Goal: Task Accomplishment & Management: Use online tool/utility

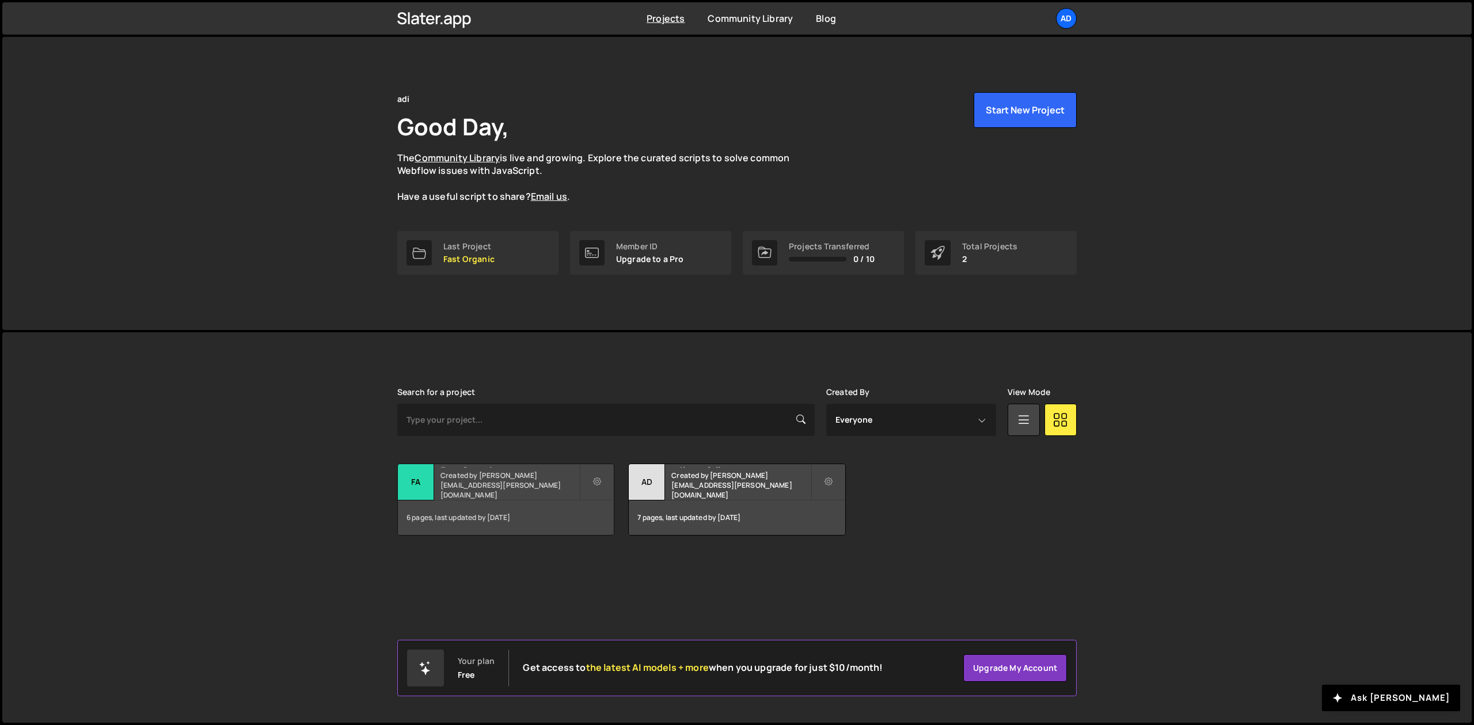
click at [472, 466] on div "Fast Organic Created by [PERSON_NAME][EMAIL_ADDRESS][PERSON_NAME][DOMAIN_NAME]" at bounding box center [506, 482] width 216 height 36
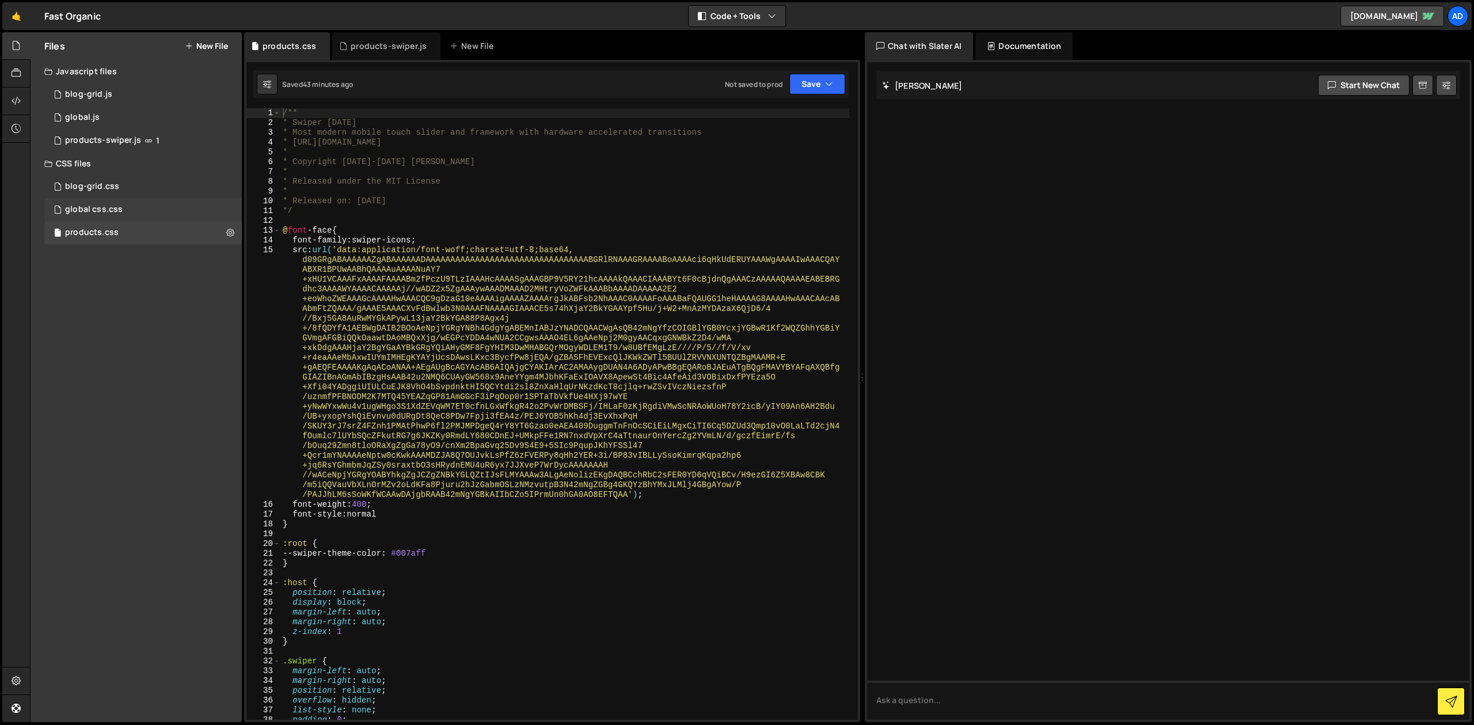
click at [114, 210] on div "global css.css" at bounding box center [94, 209] width 58 height 10
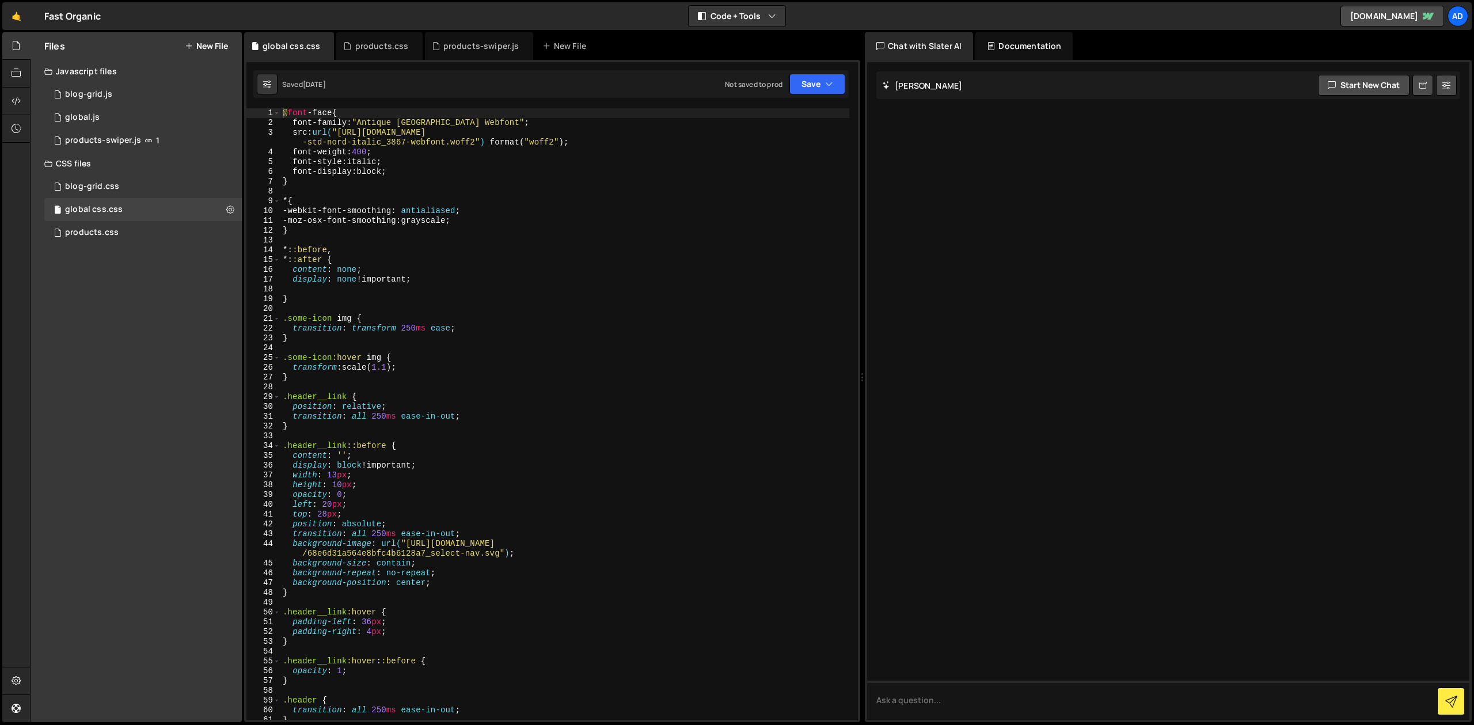
click at [494, 127] on div "@ font -face { font-family : " Antique Olive Std Nord 3867 Webfont " ; src : ur…" at bounding box center [564, 423] width 569 height 631
drag, startPoint x: 474, startPoint y: 122, endPoint x: 535, endPoint y: 121, distance: 61.0
click at [535, 121] on div "@ font -face { font-family : " Antique Olive Std Nord 3867 Webfont " ; src : ur…" at bounding box center [564, 423] width 569 height 631
click at [539, 185] on div "@ font -face { font-family : " Antique Olive Std Nord Webfont " ; src : url( "h…" at bounding box center [564, 423] width 569 height 631
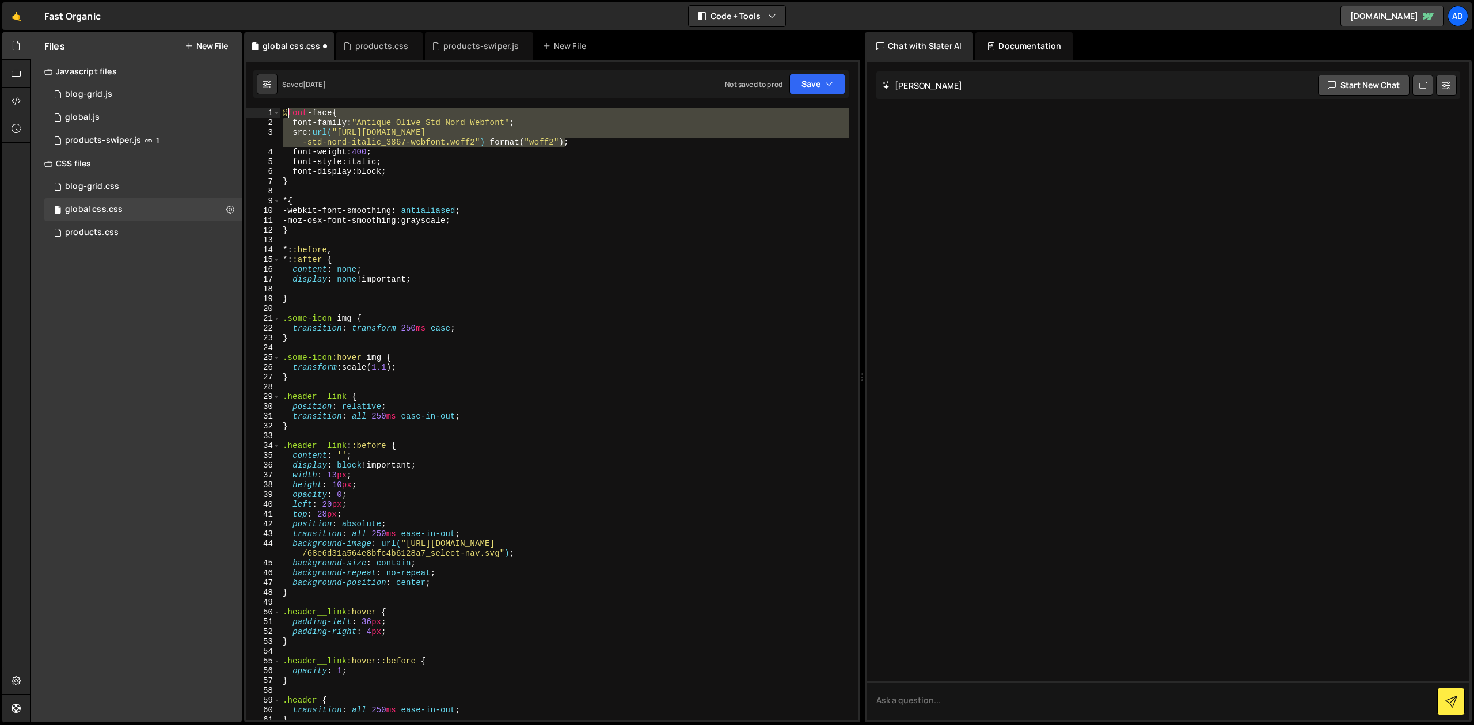
drag, startPoint x: 565, startPoint y: 142, endPoint x: 289, endPoint y: 113, distance: 277.3
click at [289, 113] on div "@ font -face { font-family : " Antique Olive Std Nord Webfont " ; src : url( "h…" at bounding box center [564, 423] width 569 height 631
click at [558, 149] on div "@ font -face { font-family : " Antique Olive Std Nord Webfont " ; src : url( "h…" at bounding box center [564, 423] width 569 height 631
drag, startPoint x: 571, startPoint y: 142, endPoint x: 268, endPoint y: 113, distance: 304.8
click at [280, 113] on div "@ font -face { font-family : " Antique Olive Std Nord Webfont " ; src : url( "h…" at bounding box center [564, 413] width 569 height 611
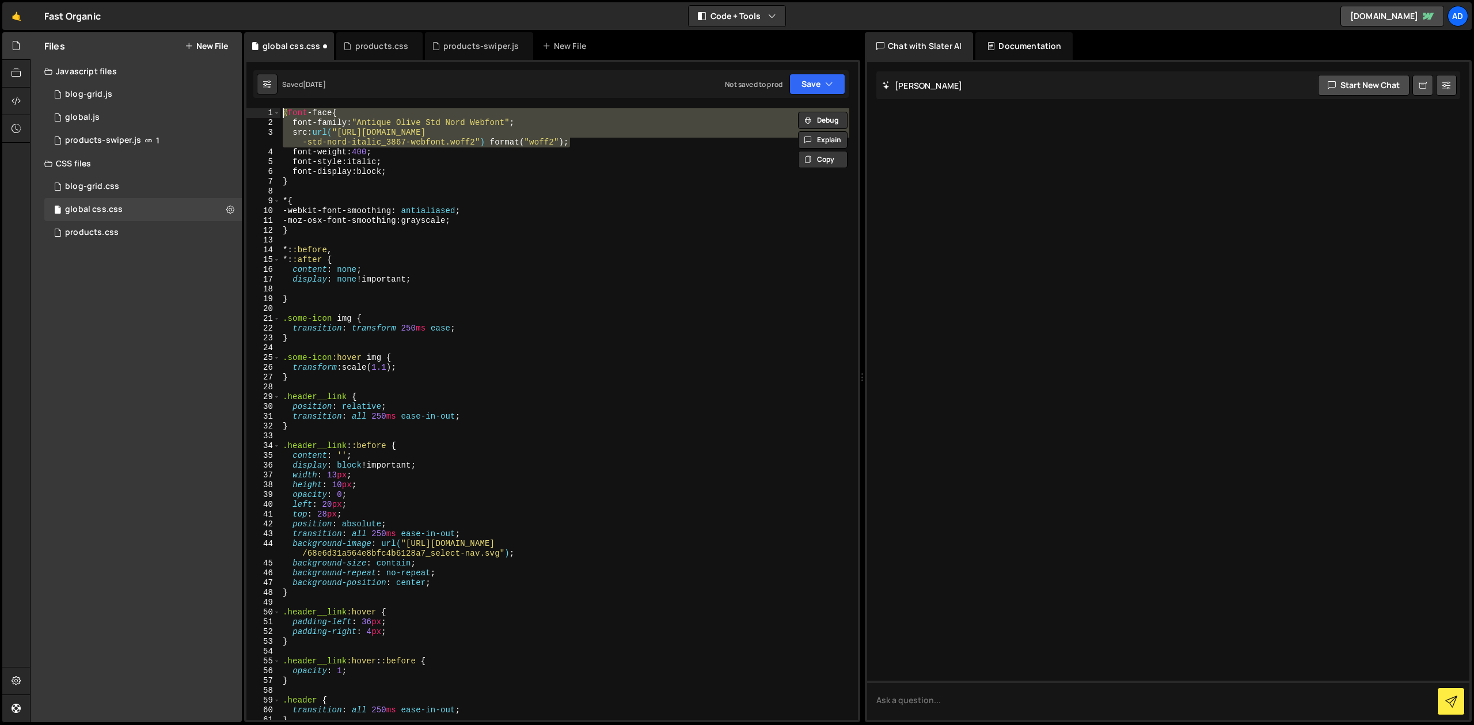
paste textarea "{font-family:Antique Olive Std Nord Webfont;src:url(https://cdn.prod.website-fi…"
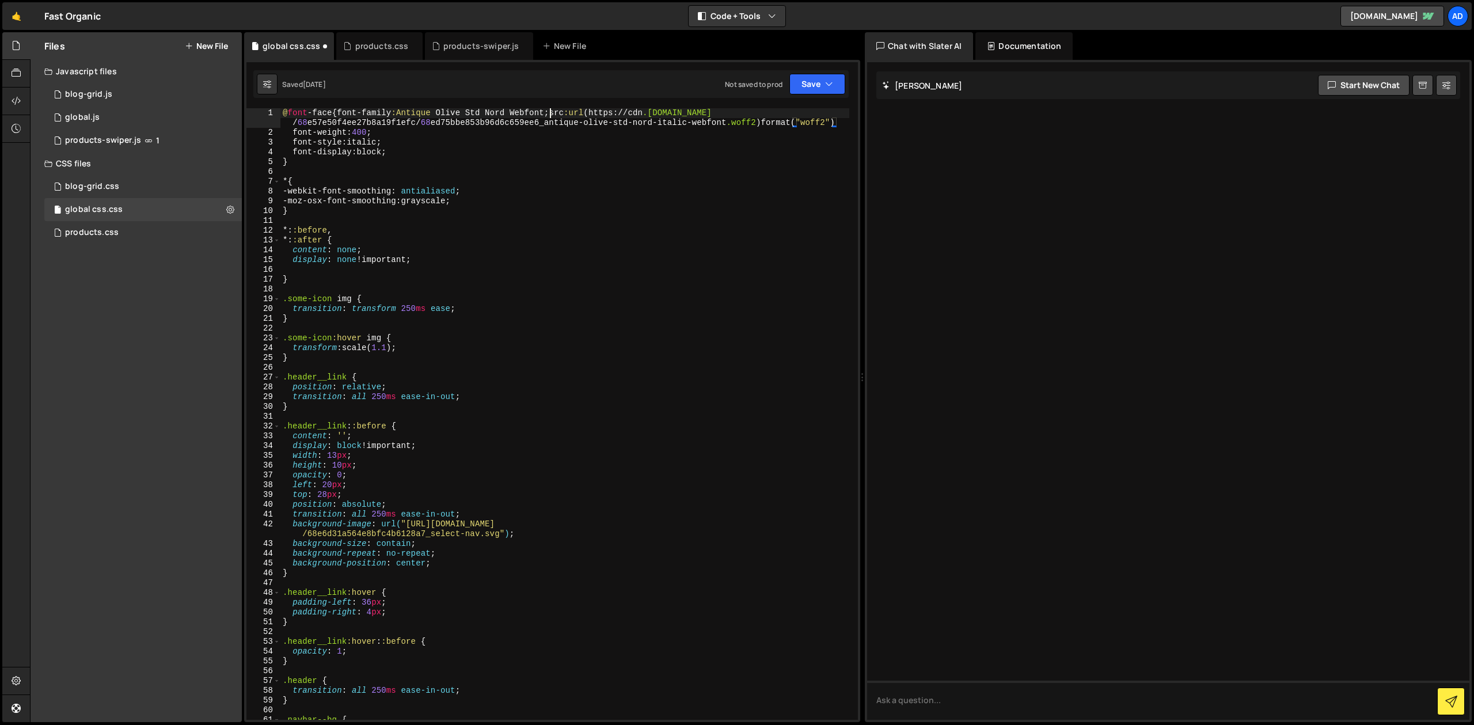
click at [552, 112] on div "@ font -face { font-family :Antique Olive Std Nord Webfont ; src :url ( https :…" at bounding box center [564, 428] width 569 height 641
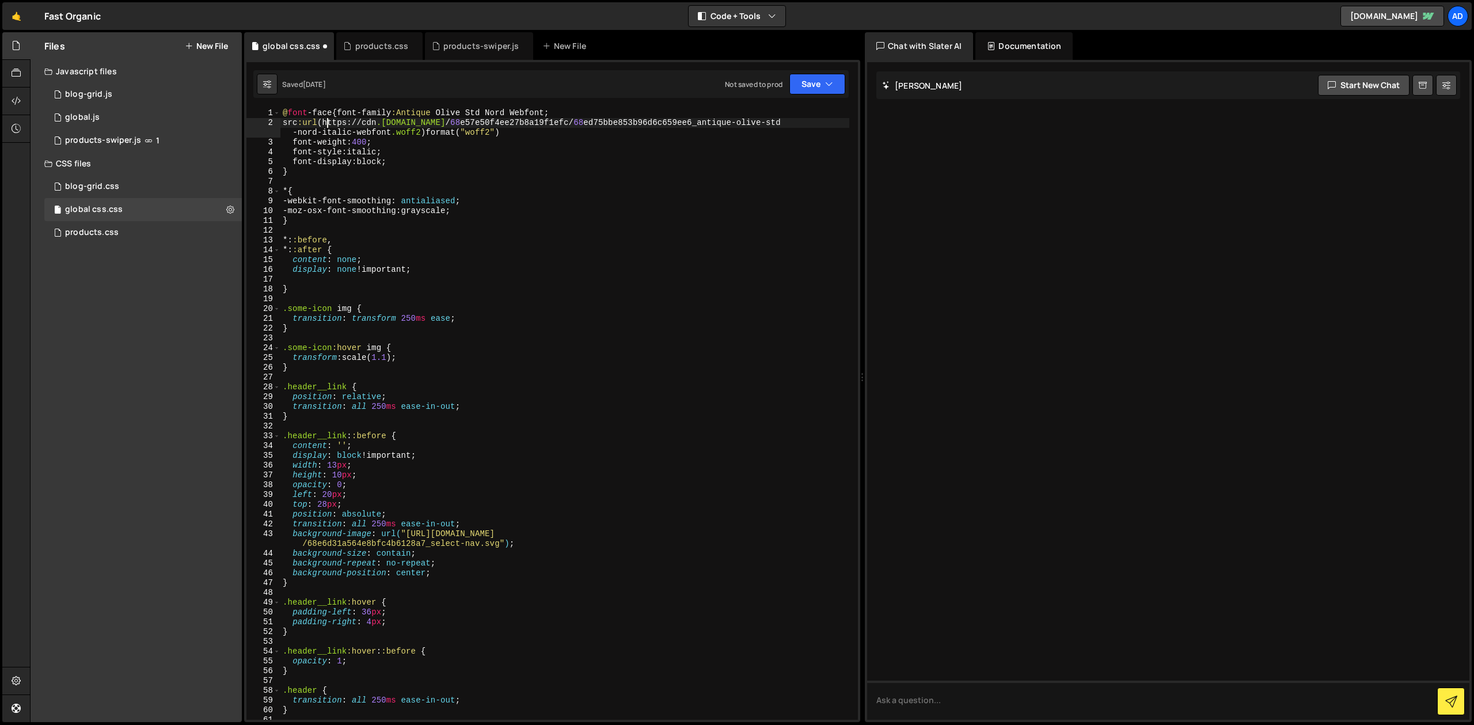
click at [325, 124] on div "@ font -face { font-family :Antique Olive Std Nord Webfont ; src :url ( https :…" at bounding box center [564, 423] width 569 height 631
click at [324, 123] on div "@ font -face { font-family :Antique Olive Std Nord Webfont ; src :url ( https :…" at bounding box center [564, 423] width 569 height 631
click at [423, 131] on div "@ font -face { font-family :Antique Olive Std Nord Webfont ; src :url ( " https…" at bounding box center [564, 423] width 569 height 631
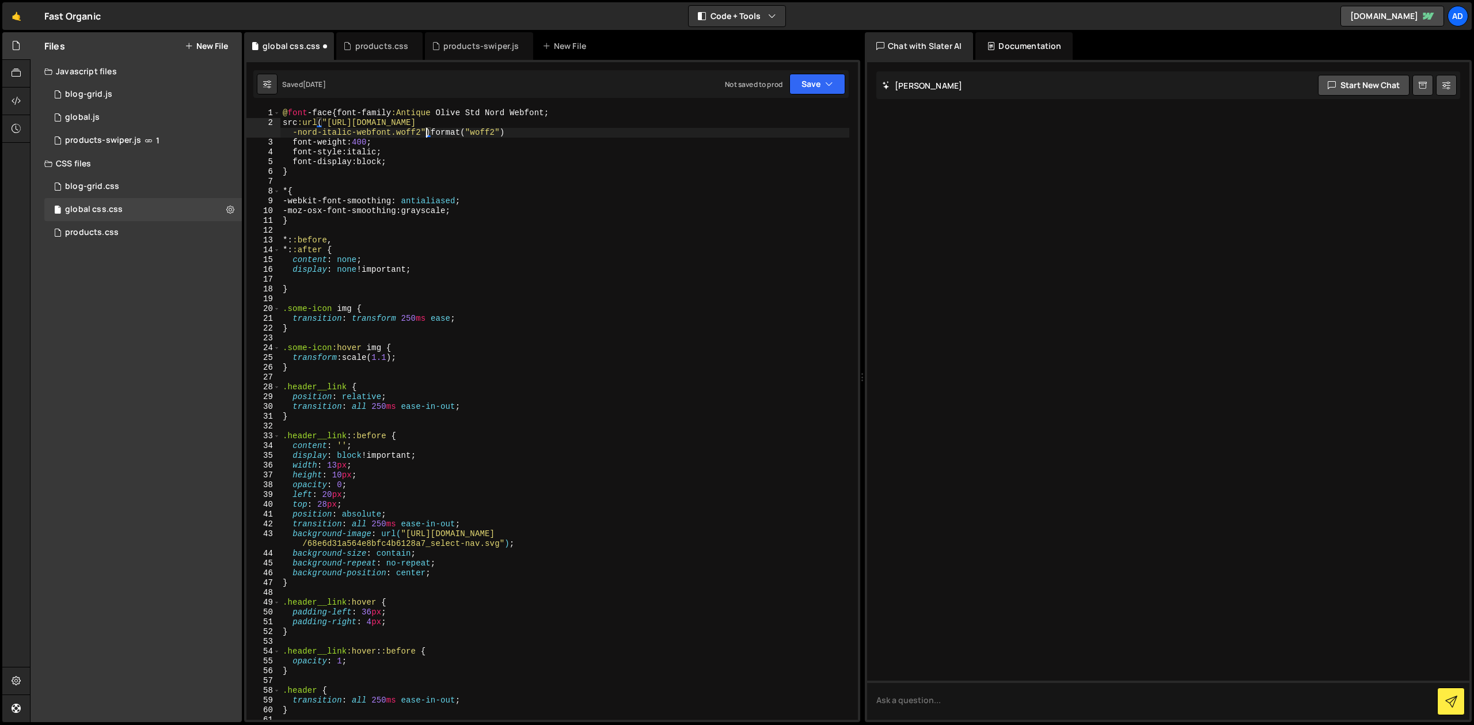
click at [523, 132] on div "@ font -face { font-family :Antique Olive Std Nord Webfont ; src :url ( " https…" at bounding box center [564, 423] width 569 height 631
click at [396, 113] on div "@ font -face { font-family :Antique Olive Std Nord Webfont ; src :url ( " https…" at bounding box center [564, 423] width 569 height 631
click at [551, 111] on div "@ font -face { font-family : " Antique Olive Std Nord Webfont; src :url ( " htt…" at bounding box center [564, 423] width 569 height 631
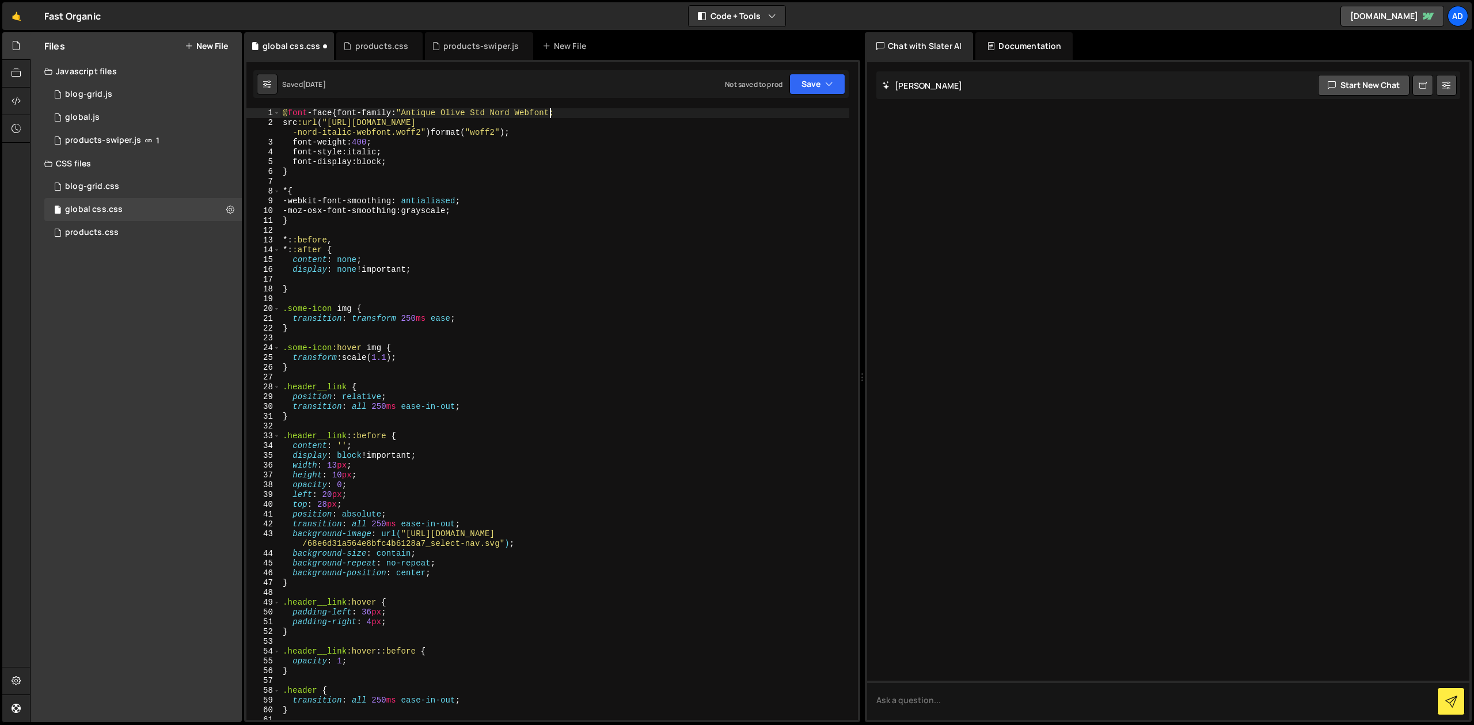
scroll to position [0, 18]
click at [546, 124] on div "@ font -face { font-family : " Antique Olive Std Nord Webfont " ; src :url ( " …" at bounding box center [564, 423] width 569 height 631
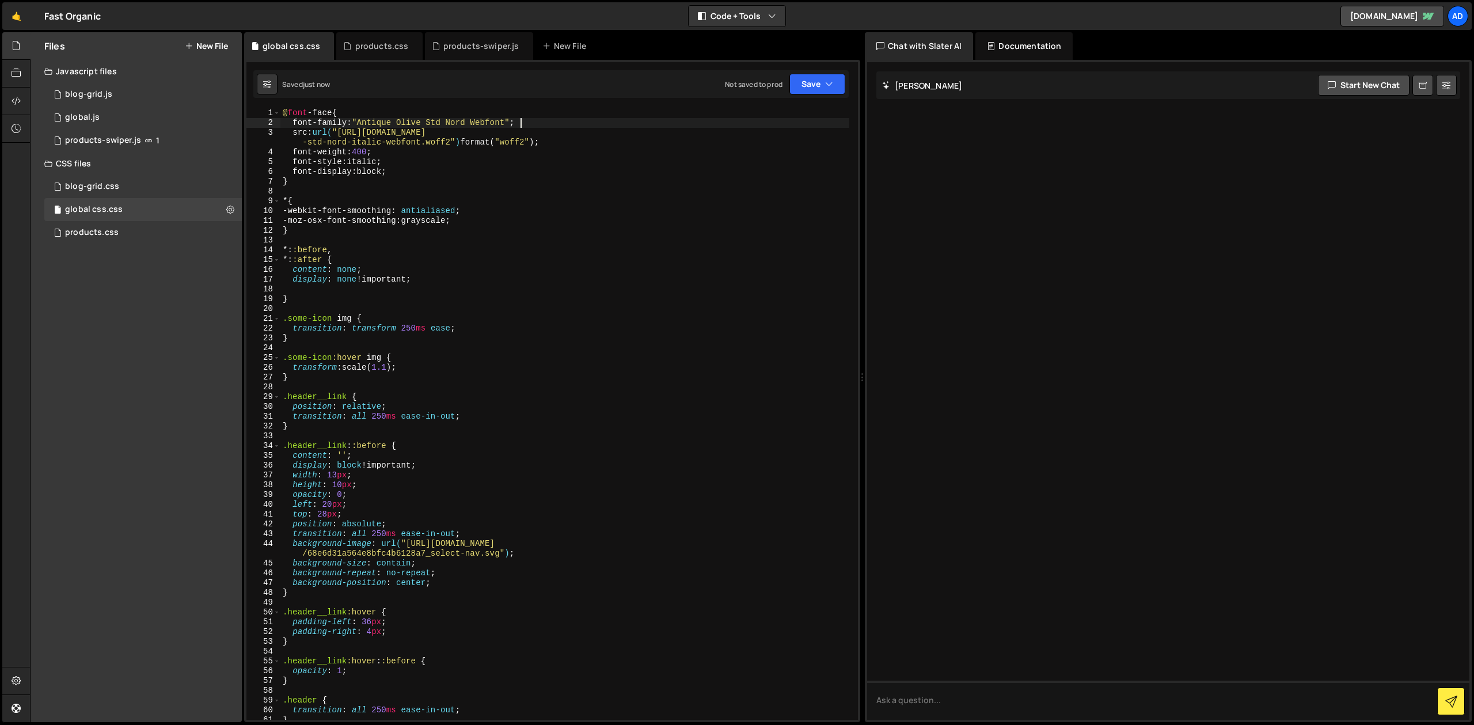
click at [525, 138] on div "@ font -face { font-family : " Antique Olive Std Nord Webfont " ; src : url( "h…" at bounding box center [564, 423] width 569 height 631
click at [301, 297] on div "@ font -face { font-family : " Antique Olive Std Nord Webfont " ; src : url( "h…" at bounding box center [564, 423] width 569 height 631
type textarea "}"
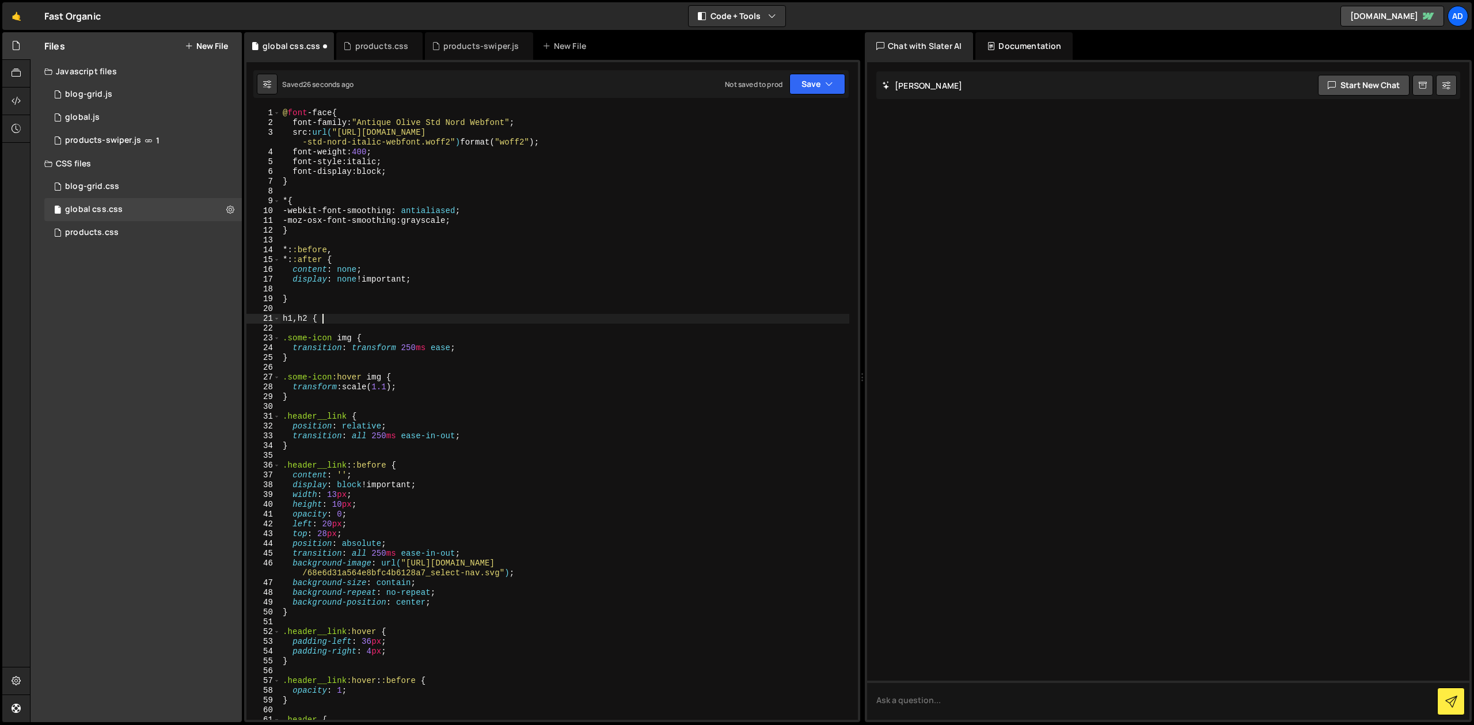
scroll to position [0, 2]
type textarea "h1, h2 {}"
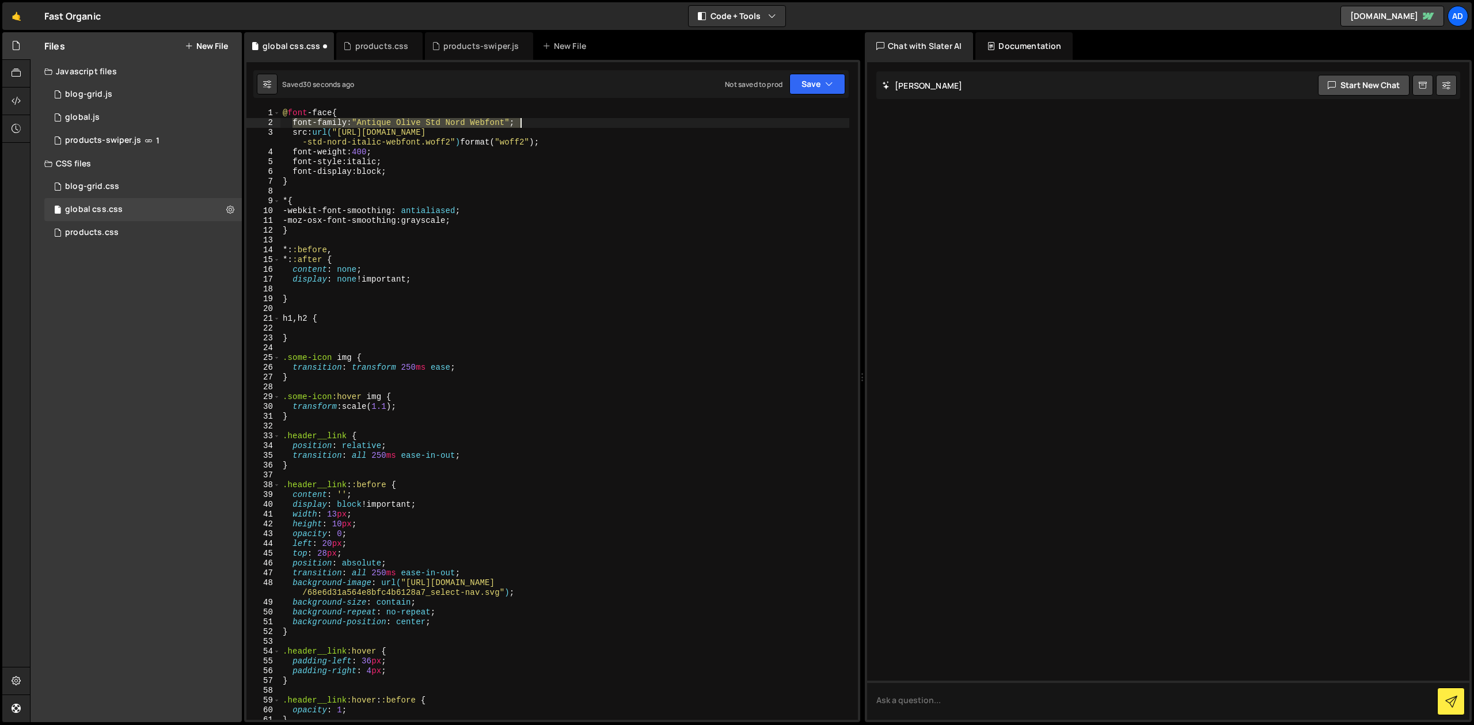
drag, startPoint x: 293, startPoint y: 123, endPoint x: 522, endPoint y: 123, distance: 229.1
click at [522, 123] on div "@ font -face { font-family : " Antique Olive Std Nord Webfont " ; src : url( "h…" at bounding box center [564, 423] width 569 height 631
type textarea "font-family: "Antique Olive Std Nord Webfont";"
click at [351, 332] on div "@ font -face { font-family : " Antique Olive Std Nord Webfont " ; src : url( "h…" at bounding box center [564, 423] width 569 height 631
paste textarea "font-family: "Antique Olive Std Nord Webfont";"
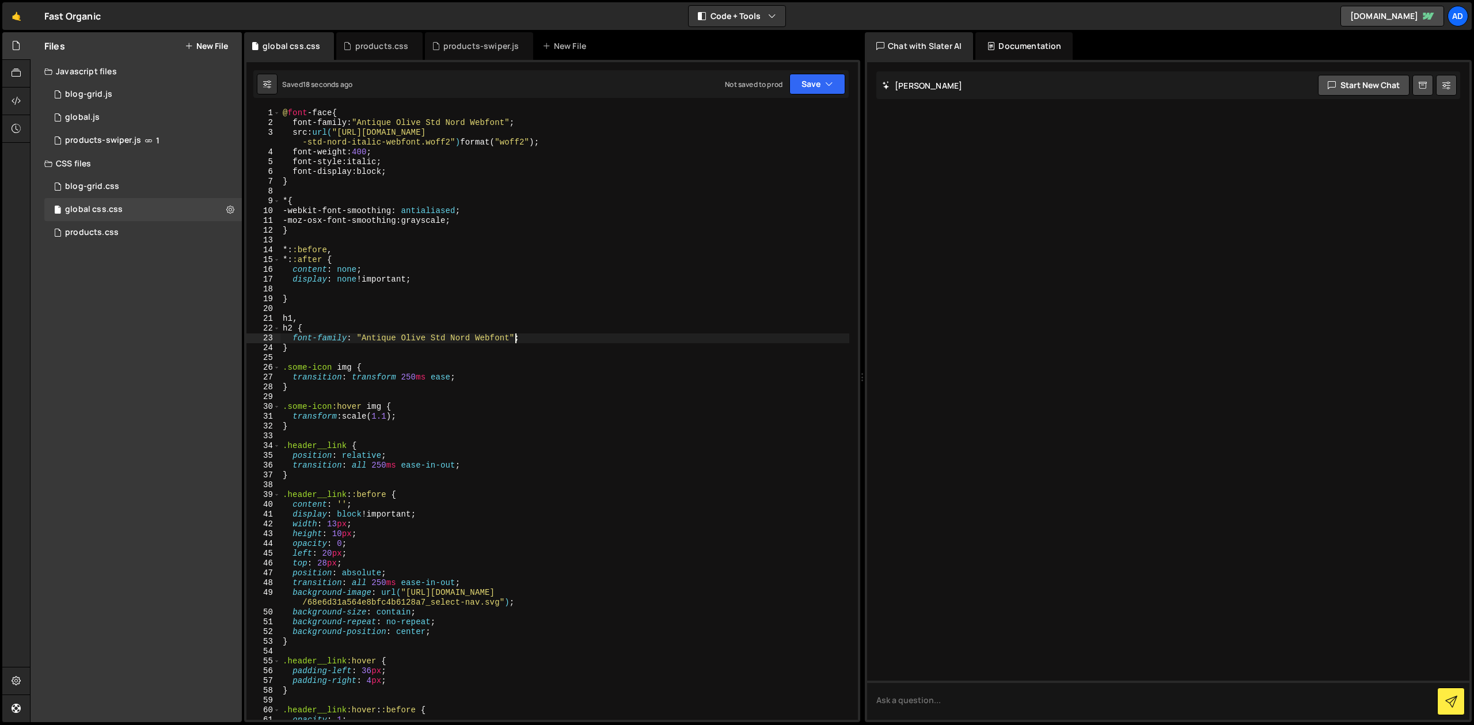
click at [515, 339] on div "@ font -face { font-family : " Antique Olive Std Nord Webfont " ; src : url( "h…" at bounding box center [564, 423] width 569 height 631
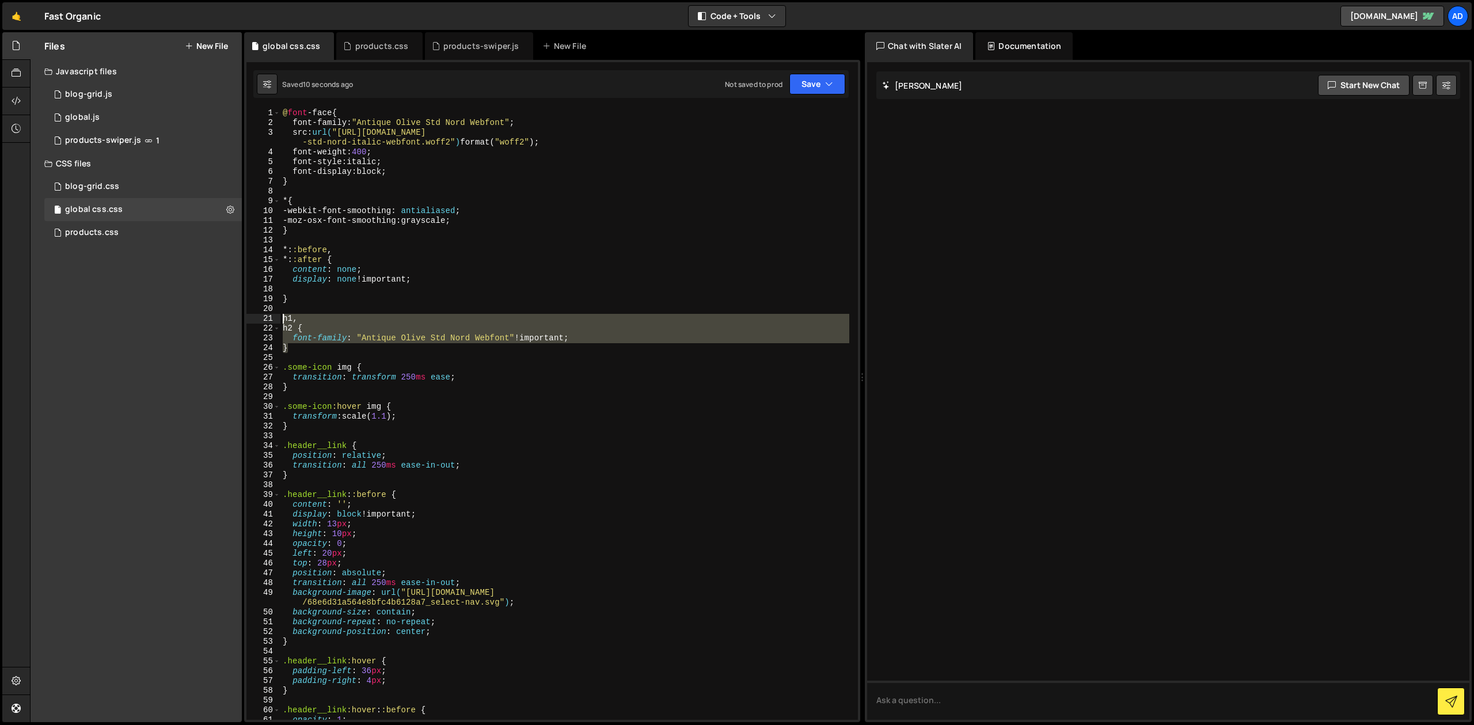
drag, startPoint x: 304, startPoint y: 348, endPoint x: 245, endPoint y: 305, distance: 72.9
click at [280, 305] on div "@ font -face { font-family : " Antique Olive Std Nord Webfont " ; src : url( "h…" at bounding box center [564, 413] width 569 height 611
type textarea "h1,"
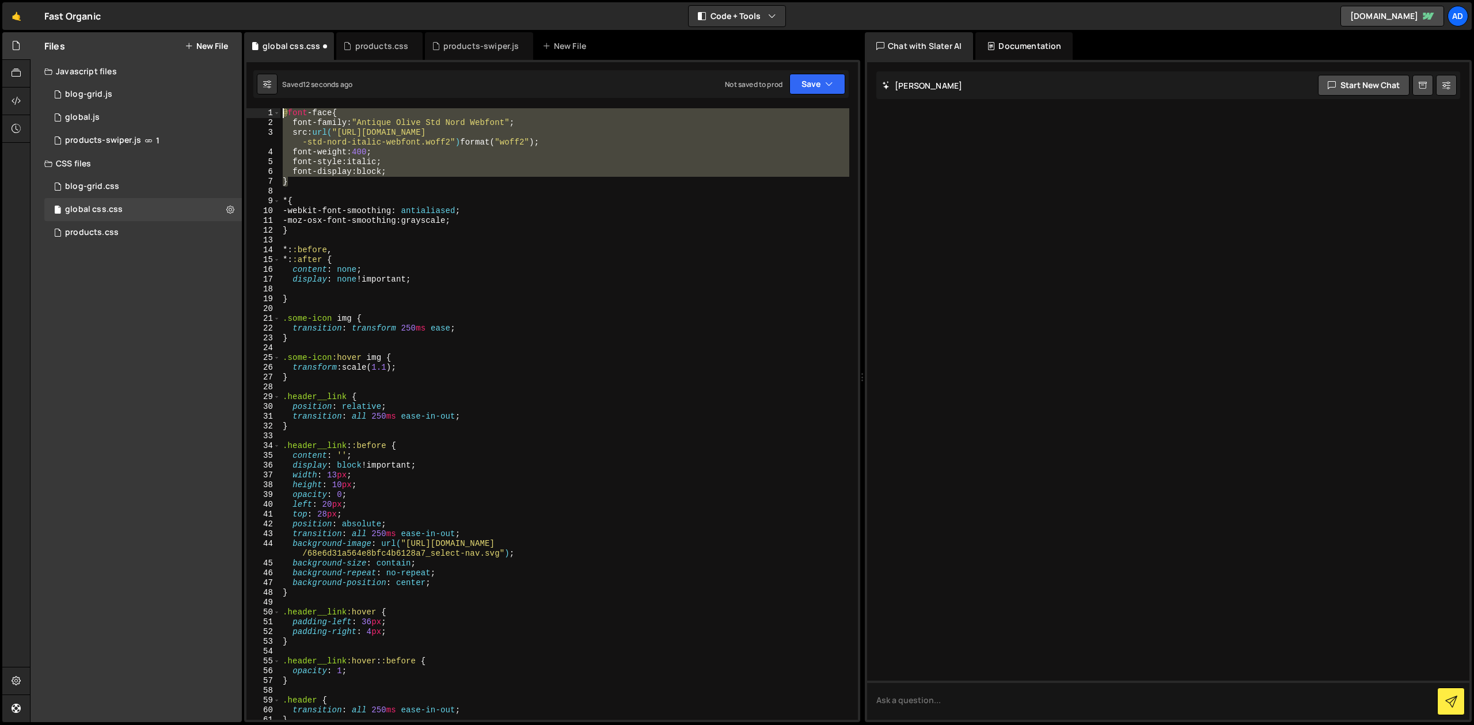
drag, startPoint x: 306, startPoint y: 181, endPoint x: 256, endPoint y: 93, distance: 101.1
click at [280, 108] on div "@ font -face { font-family : " Antique Olive Std Nord Webfont " ; src : url( "h…" at bounding box center [564, 413] width 569 height 611
type textarea "@font-face { font-family: "Antique Olive Std Nord Webfont";"
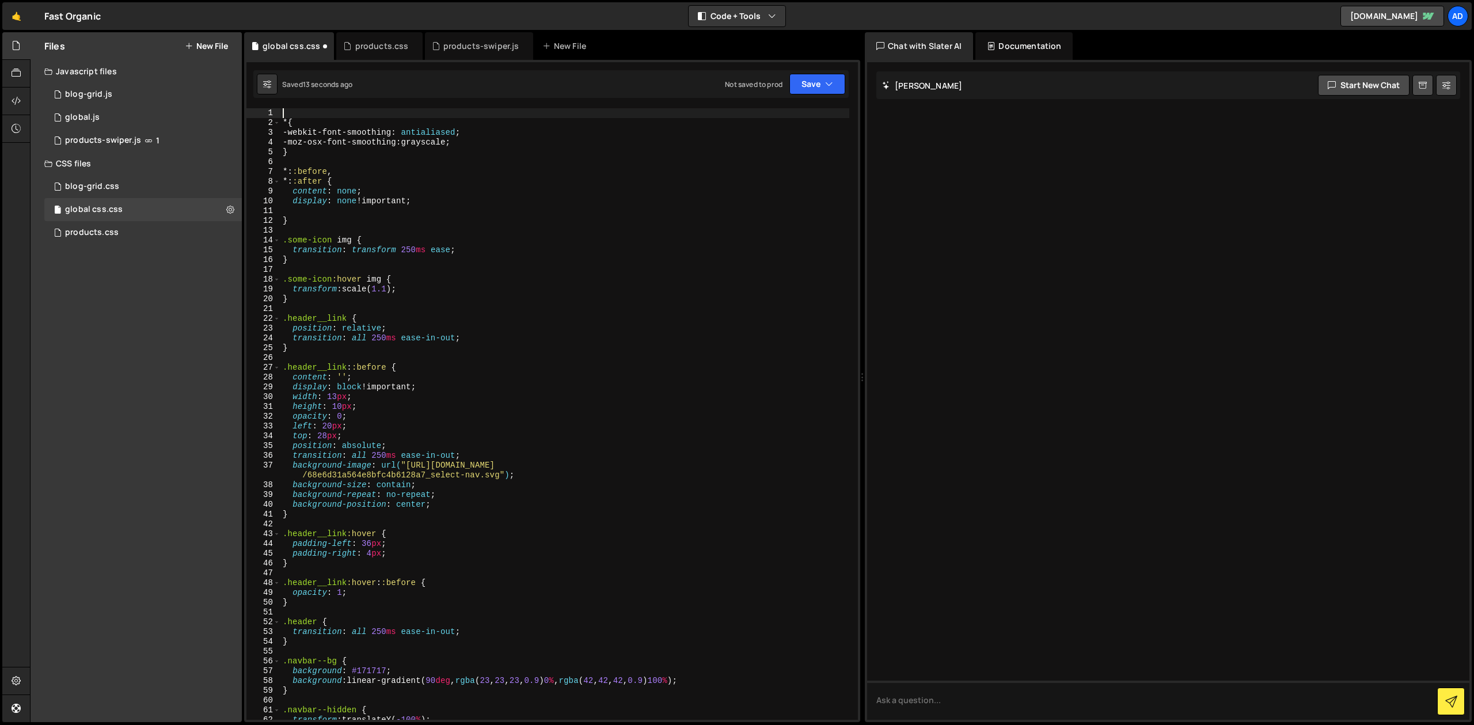
type textarea "* {"
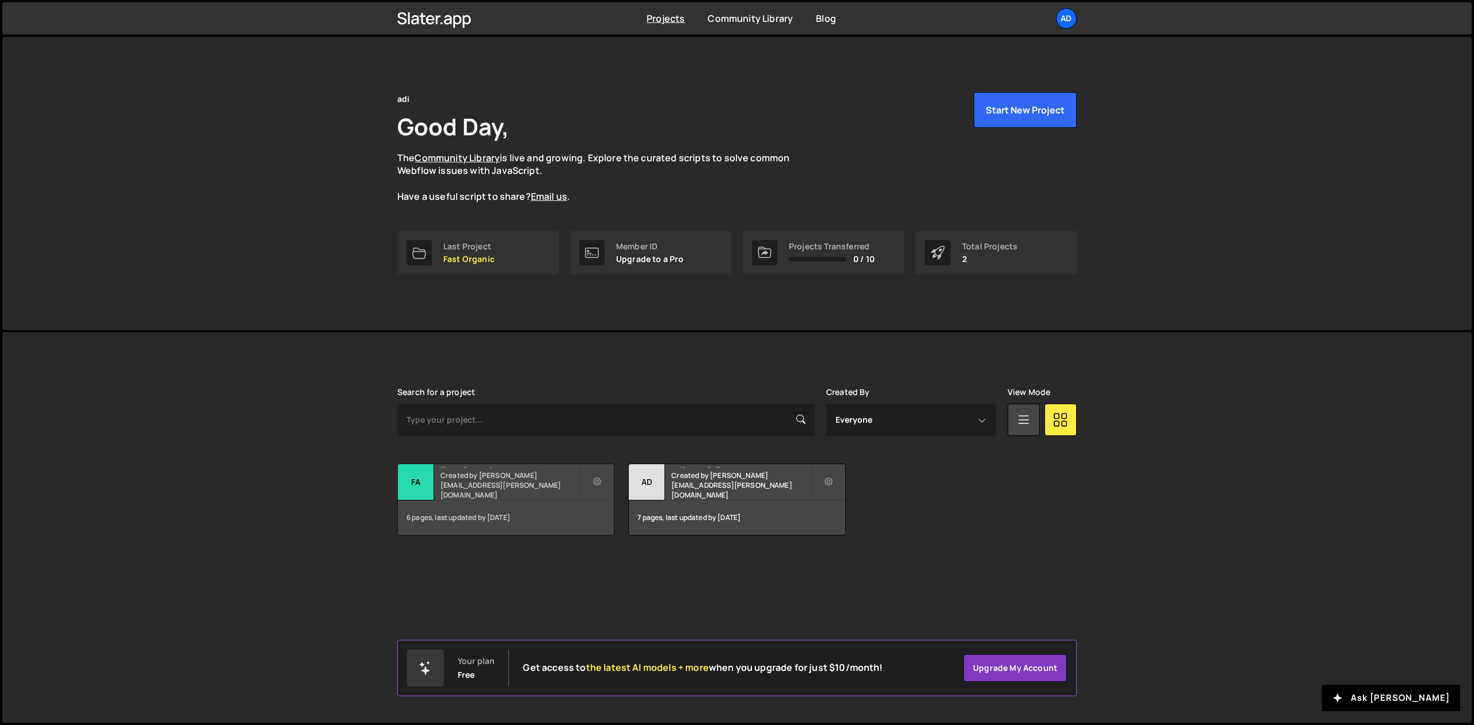
click at [523, 484] on div "Fast Organic Created by [PERSON_NAME][EMAIL_ADDRESS][PERSON_NAME][DOMAIN_NAME]" at bounding box center [506, 482] width 216 height 36
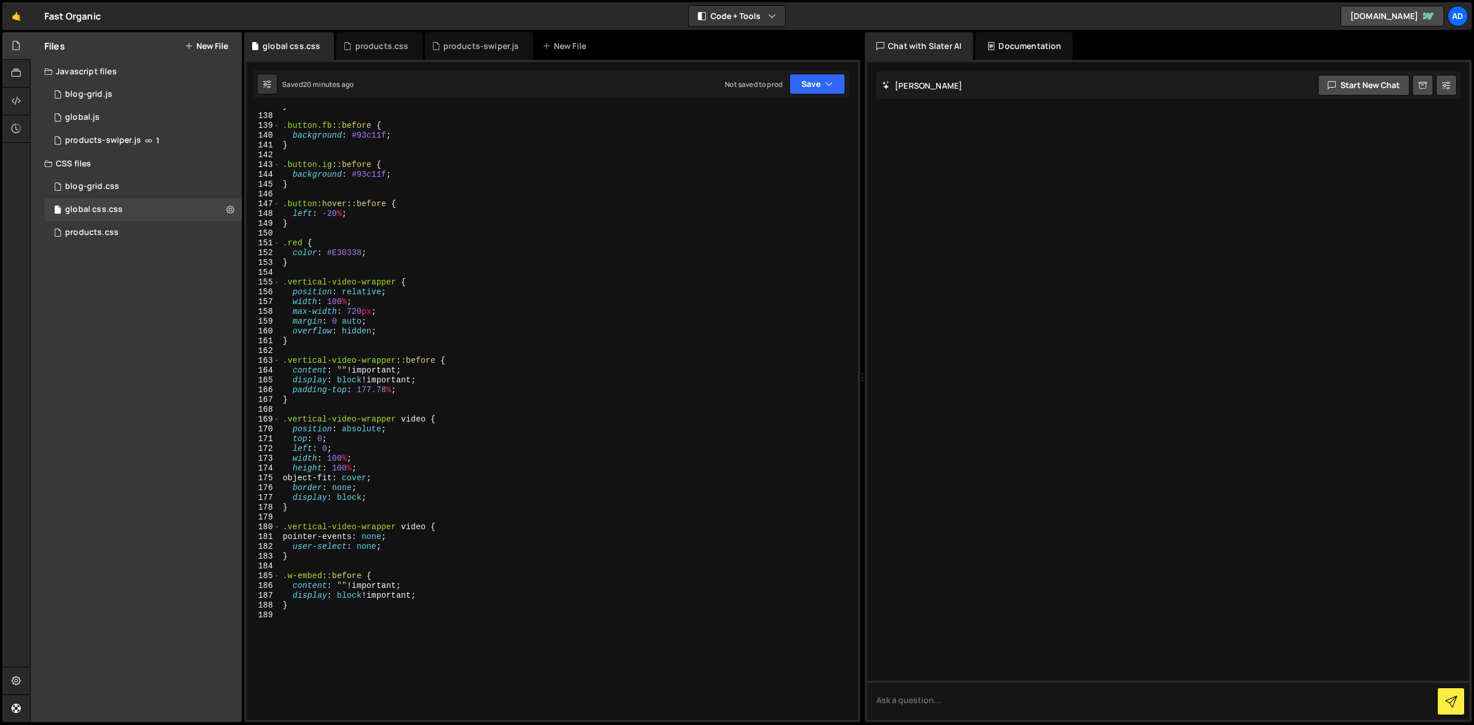
scroll to position [1398, 0]
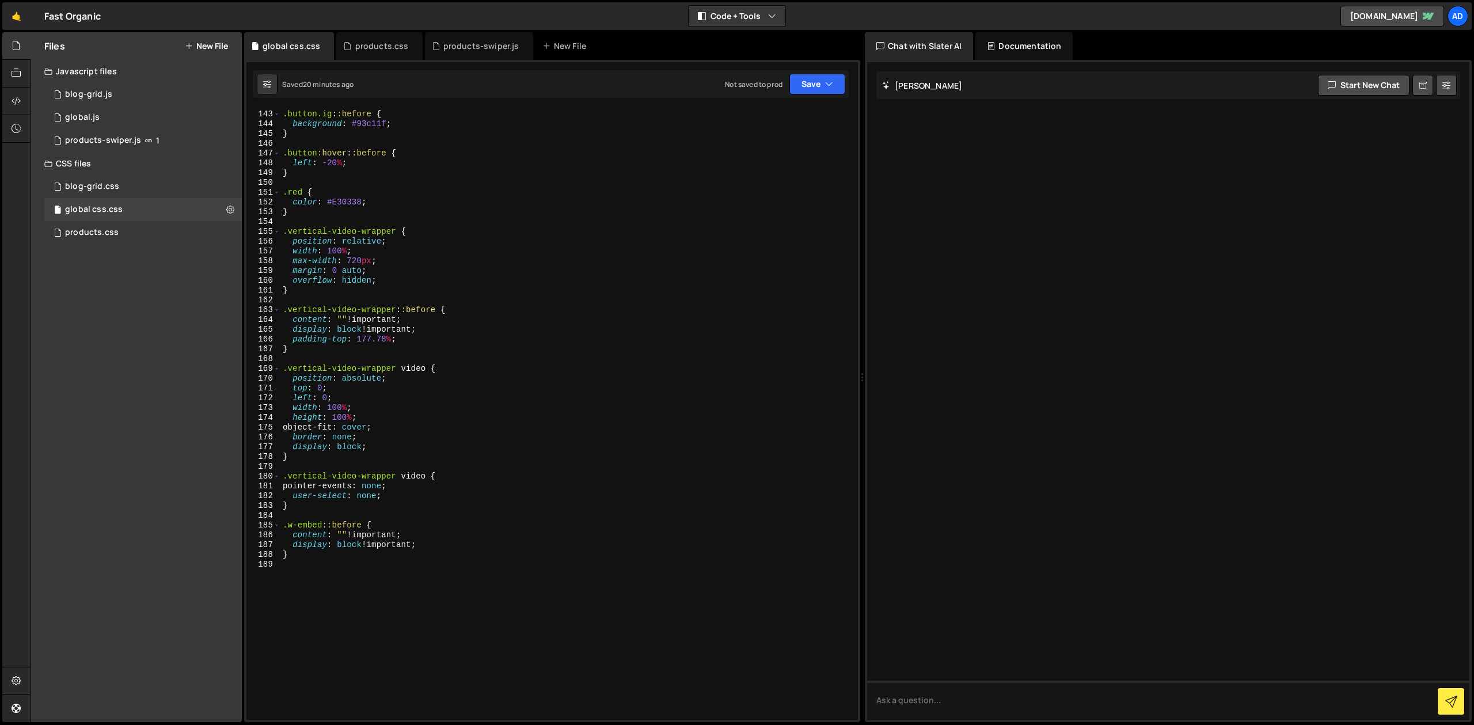
type textarea "}"
click at [307, 558] on div ".button.ig : :before { background : #93c11f ; } .button :hover : :before { left…" at bounding box center [564, 415] width 569 height 631
type textarea ".h-blog {}"
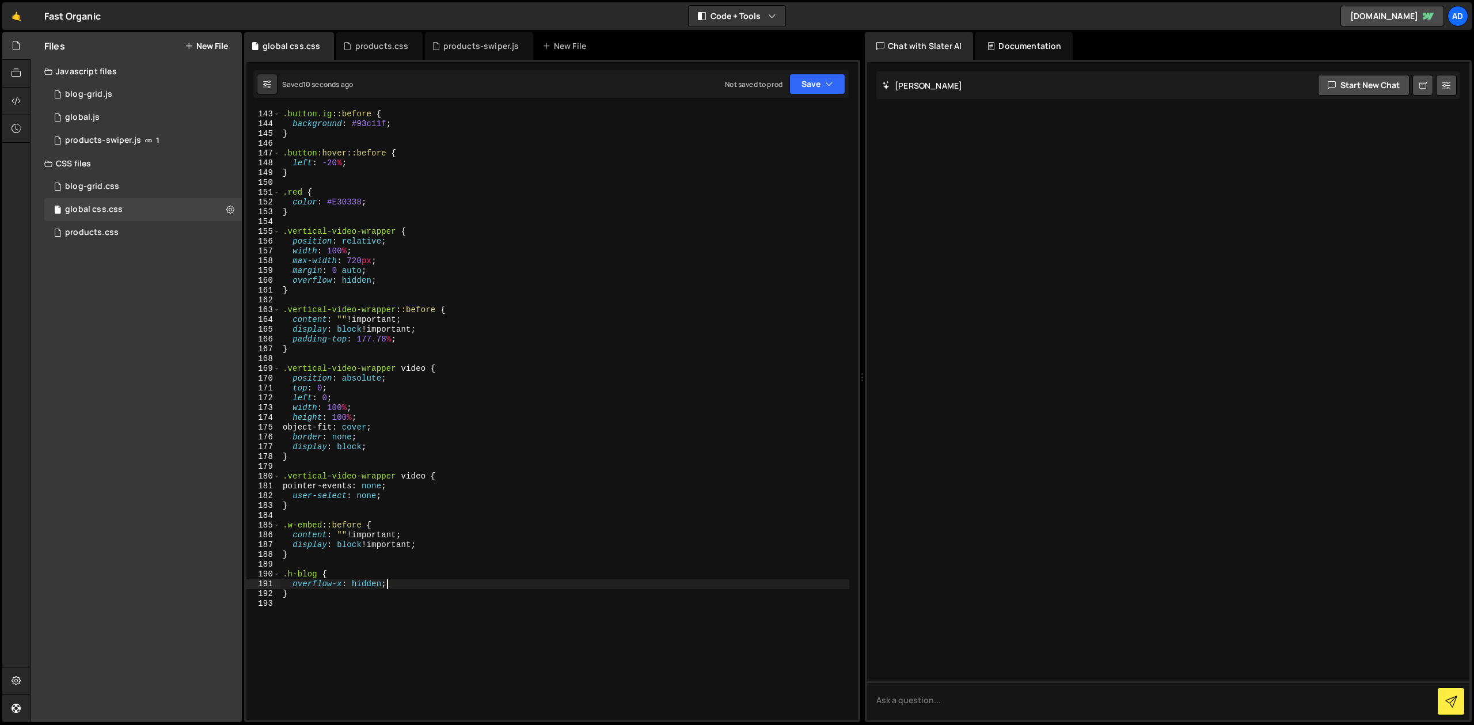
click at [330, 584] on div ".button.ig : :before { background : #93c11f ; } .button :hover : :before { left…" at bounding box center [564, 415] width 569 height 631
click at [311, 572] on div ".button.ig : :before { background : #93c11f ; } .button :hover : :before { left…" at bounding box center [564, 415] width 569 height 631
click at [321, 576] on div ".button.ig : :before { background : #93c11f ; } .button :hover : :before { left…" at bounding box center [564, 415] width 569 height 631
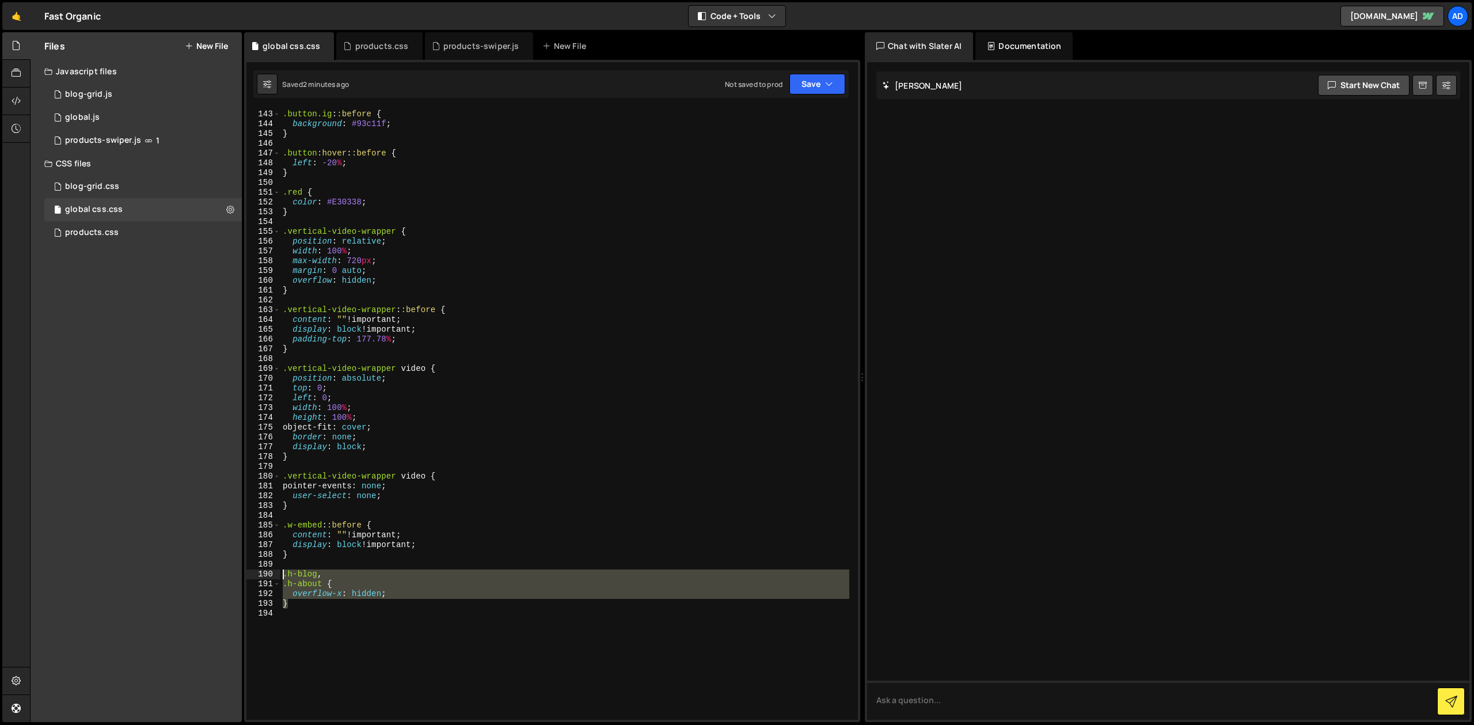
drag, startPoint x: 297, startPoint y: 600, endPoint x: 272, endPoint y: 575, distance: 35.4
click at [280, 575] on div ".button.ig : :before { background : #93c11f ; } .button :hover : :before { left…" at bounding box center [564, 413] width 569 height 611
type textarea ".h-blog, .h-about {"
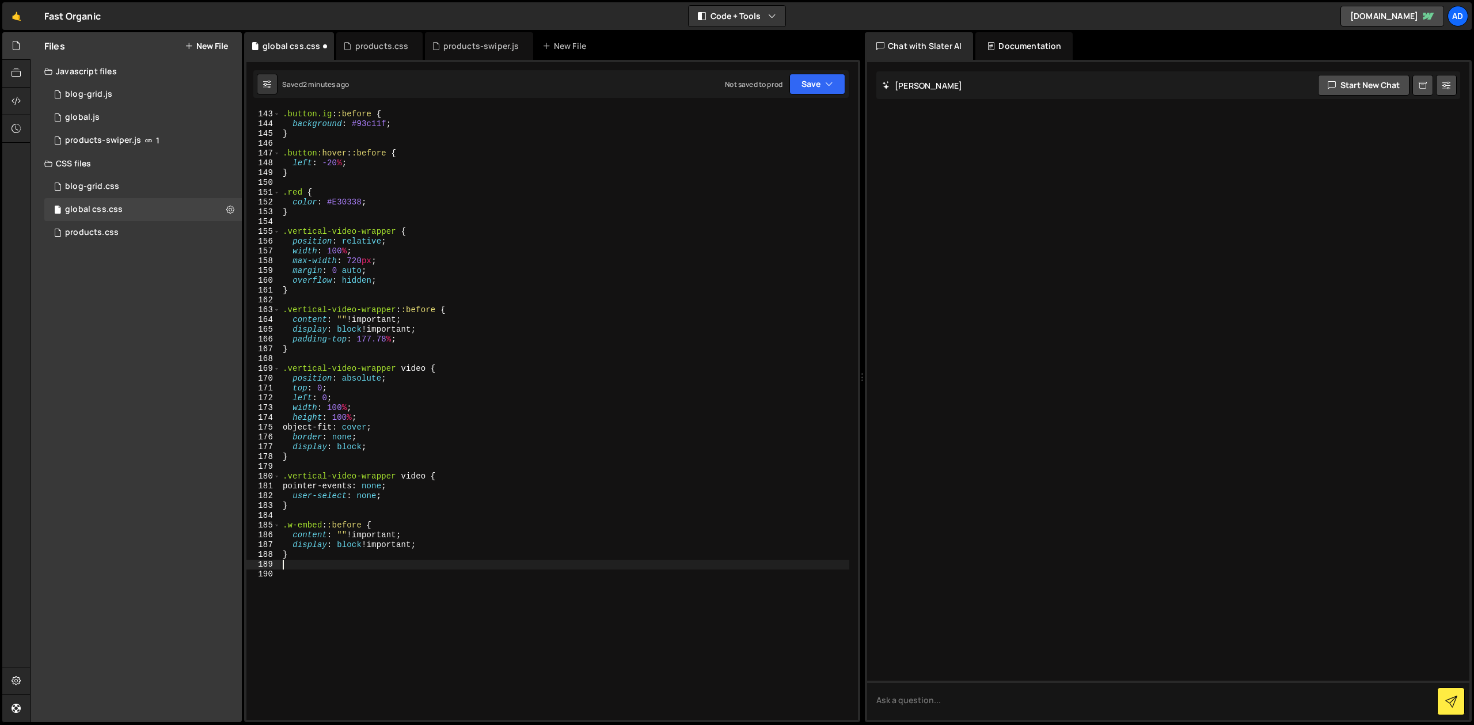
type textarea "}"
